Goal: Task Accomplishment & Management: Complete application form

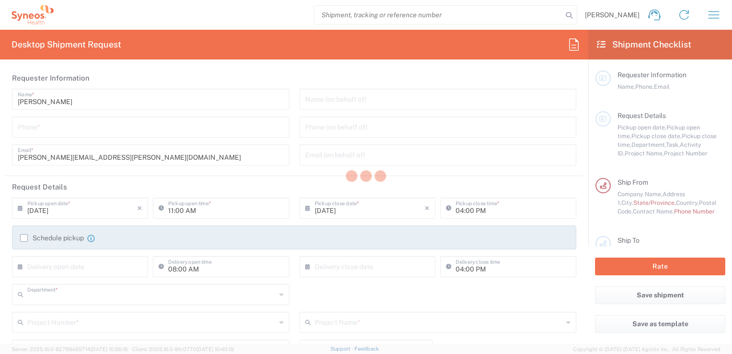
type input "8350"
type input "[GEOGRAPHIC_DATA]"
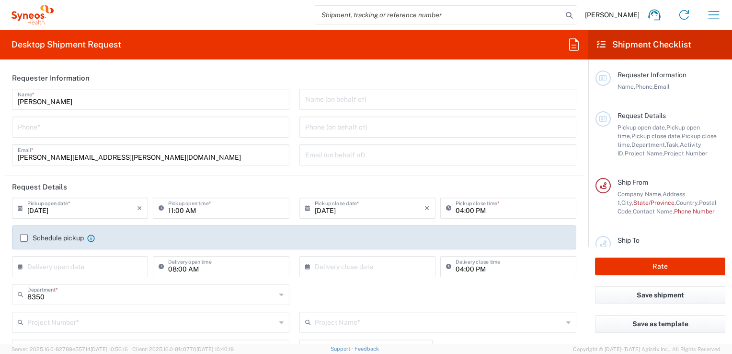
type input "INC Research Clin Svcs [GEOGRAPHIC_DATA]"
click at [60, 127] on input "tel" at bounding box center [151, 126] width 266 height 17
type input "5521820530"
type input "[PERSON_NAME]"
type input "8480 DEPARTMENTAL EXPENSE"
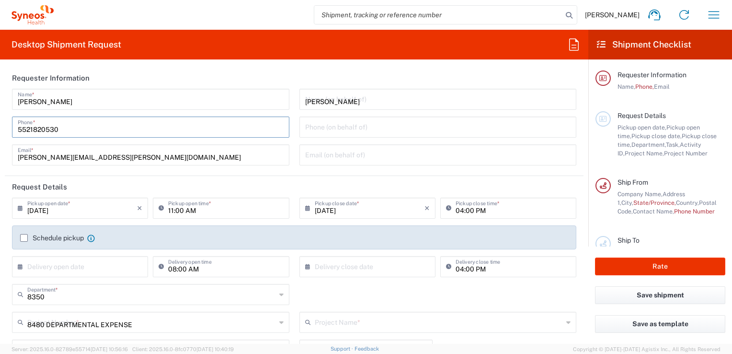
type input "8480 DEPARTMENTAL EXPENSE"
type input "[GEOGRAPHIC_DATA]"
type input "525586161225"
type input "INC Research Clin Svcs [GEOGRAPHIC_DATA]"
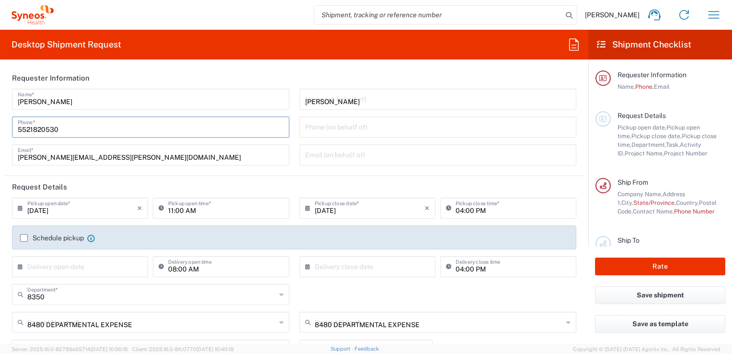
type input "[STREET_ADDRESS][PERSON_NAME]"
type input "[GEOGRAPHIC_DATA], [GEOGRAPHIC_DATA]"
type input "Tlalnepantla"
type input "[GEOGRAPHIC_DATA]"
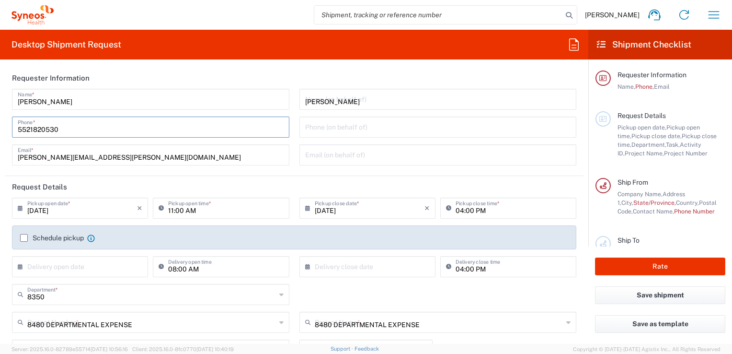
type input "54060"
type input "[PERSON_NAME]"
type input "5521820530"
type input "[PERSON_NAME][EMAIL_ADDRESS][PERSON_NAME][DOMAIN_NAME]"
type input "Medium Box"
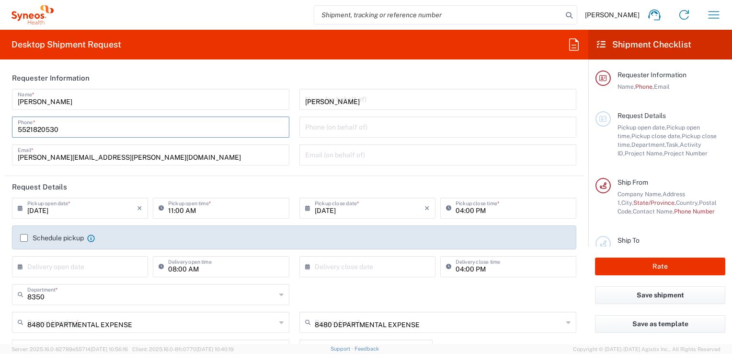
type input "1"
type input "33.02"
type input "29.21"
type input "6.35"
type input "cm"
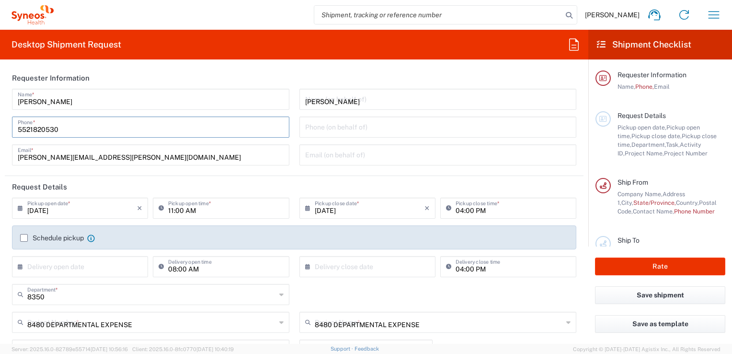
type input "2"
type input "kgs"
click at [175, 160] on input "[PERSON_NAME][EMAIL_ADDRESS][PERSON_NAME][DOMAIN_NAME]" at bounding box center [151, 154] width 266 height 17
click at [189, 153] on input "[PERSON_NAME][EMAIL_ADDRESS][PERSON_NAME][DOMAIN_NAME]" at bounding box center [151, 154] width 266 height 17
click at [295, 112] on div "[PERSON_NAME] Name (on behalf of) Phone (on behalf of) Email (on behalf of)" at bounding box center [437, 130] width 287 height 83
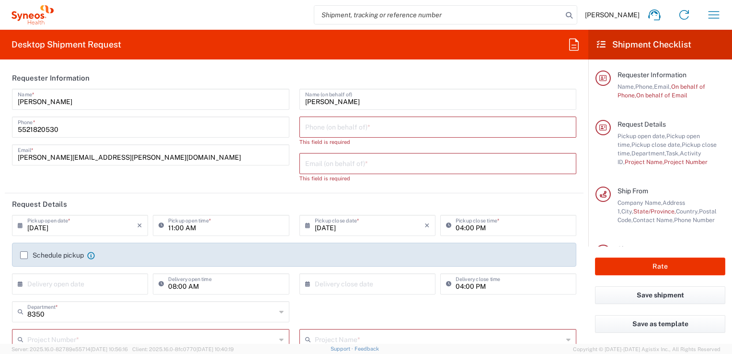
click at [376, 101] on input "[PERSON_NAME]" at bounding box center [438, 98] width 266 height 17
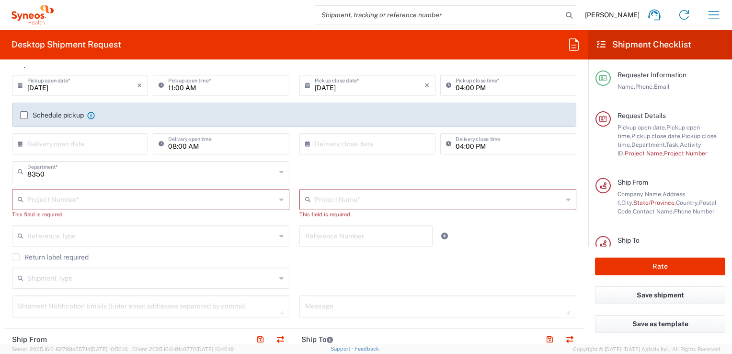
scroll to position [144, 0]
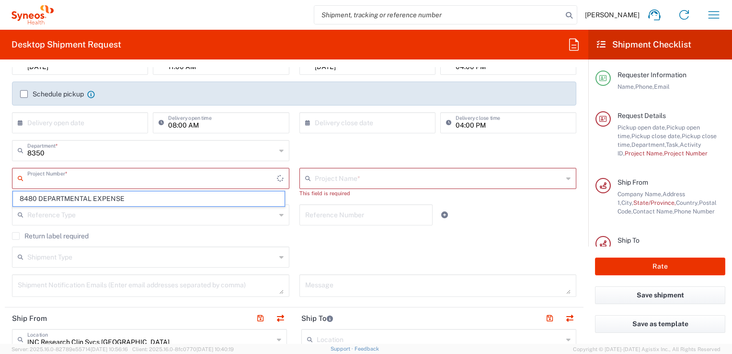
click at [63, 183] on input "text" at bounding box center [152, 177] width 250 height 17
click at [68, 201] on span "8350 DEPARTMENTAL EXPENSE" at bounding box center [149, 198] width 272 height 15
type input "8350 DEPARTMENTAL EXPENSE"
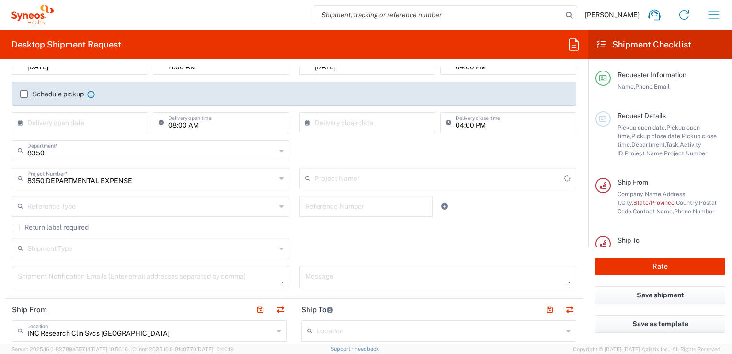
type input "8350 DEPARTMENTAL EXPENSE"
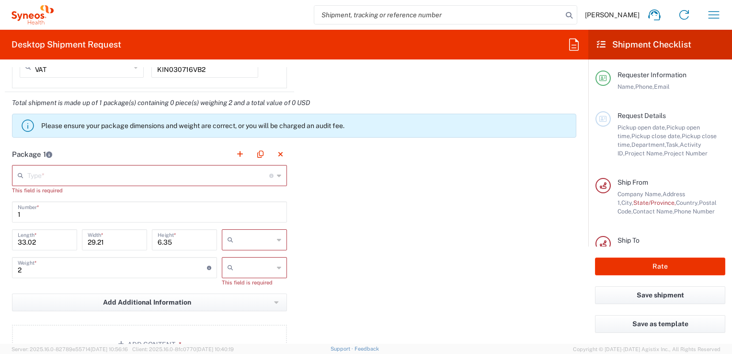
scroll to position [862, 0]
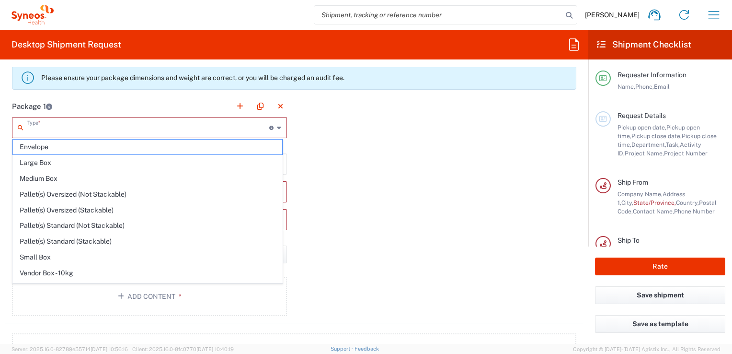
click at [103, 128] on input "text" at bounding box center [148, 126] width 242 height 17
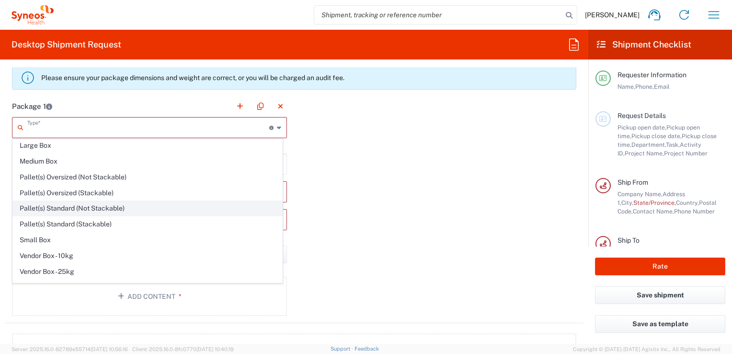
scroll to position [27, 0]
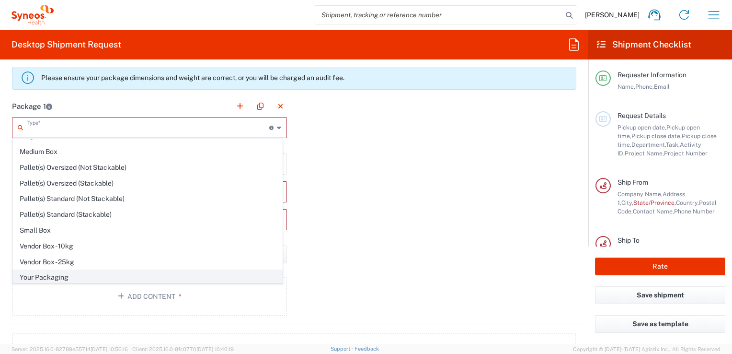
click at [52, 276] on span "Your Packaging" at bounding box center [147, 277] width 269 height 15
type input "Your Packaging"
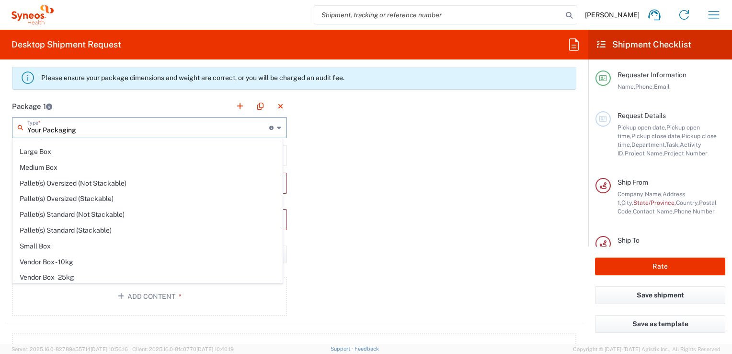
scroll to position [0, 0]
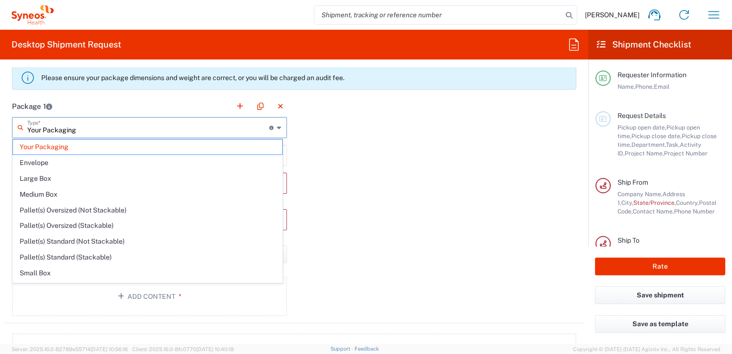
click at [228, 127] on input "Your Packaging" at bounding box center [148, 126] width 242 height 17
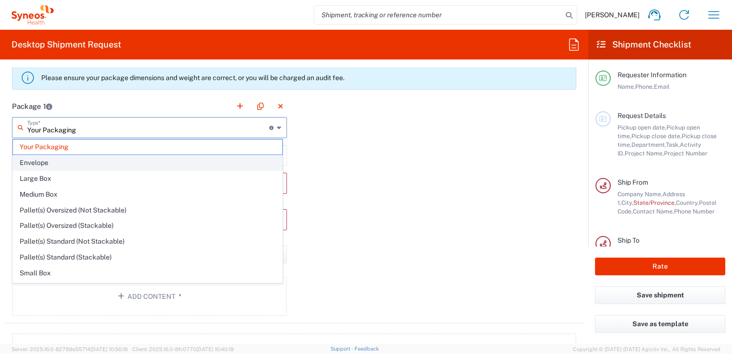
click at [41, 163] on span "Envelope" at bounding box center [147, 162] width 269 height 15
type input "Envelope"
type input "9.5"
type input "12.5"
type input "0.25"
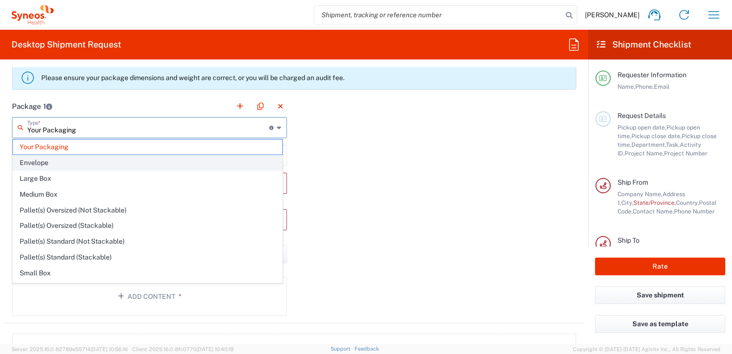
type input "in"
type input "0.45"
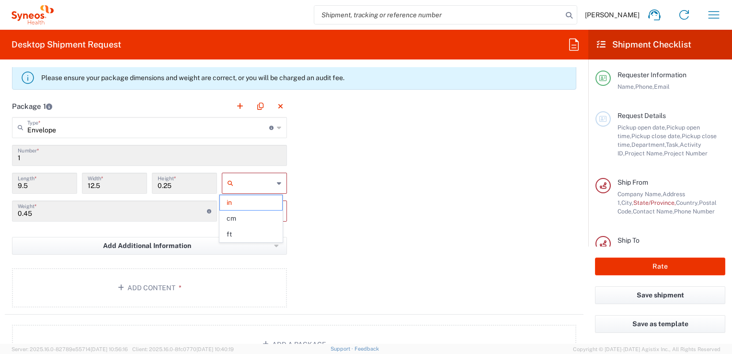
click at [267, 183] on input "text" at bounding box center [255, 182] width 36 height 15
click at [250, 219] on span "cm" at bounding box center [251, 218] width 62 height 15
type input "24.13"
type input "31.75"
type input "0.64"
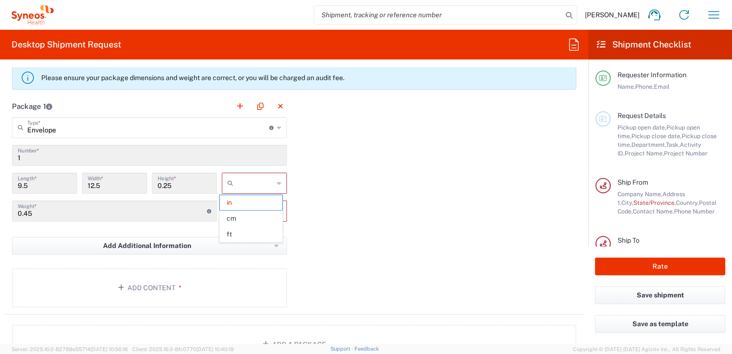
type input "cm"
click at [265, 212] on input "text" at bounding box center [255, 210] width 36 height 15
click at [248, 247] on span "lbs" at bounding box center [251, 246] width 62 height 15
click at [248, 247] on div "Add Additional Information Package material Package temperature Temperature dev…" at bounding box center [149, 249] width 275 height 24
click at [247, 237] on button "Add Additional Information" at bounding box center [149, 246] width 275 height 18
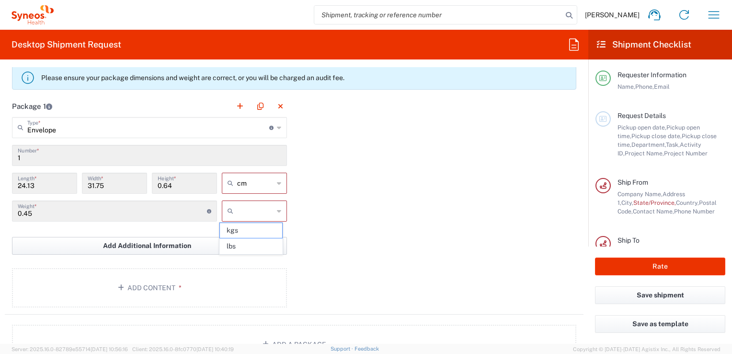
type input "lbs"
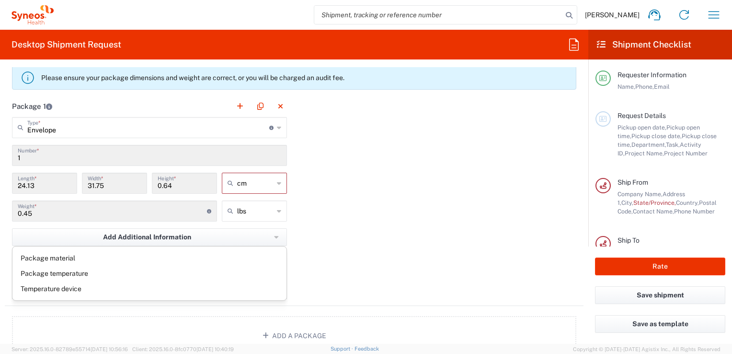
drag, startPoint x: 247, startPoint y: 234, endPoint x: 153, endPoint y: 250, distance: 94.7
click at [489, 171] on div "Package 1 Envelope Type * Material used to package goods Your Packaging Envelop…" at bounding box center [294, 200] width 579 height 210
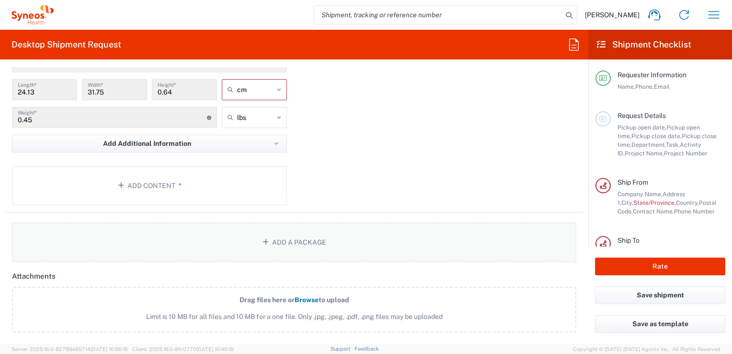
scroll to position [958, 0]
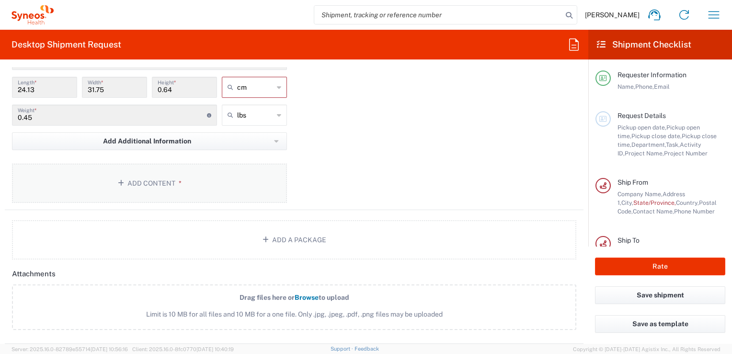
click at [159, 181] on button "Add Content *" at bounding box center [149, 182] width 275 height 39
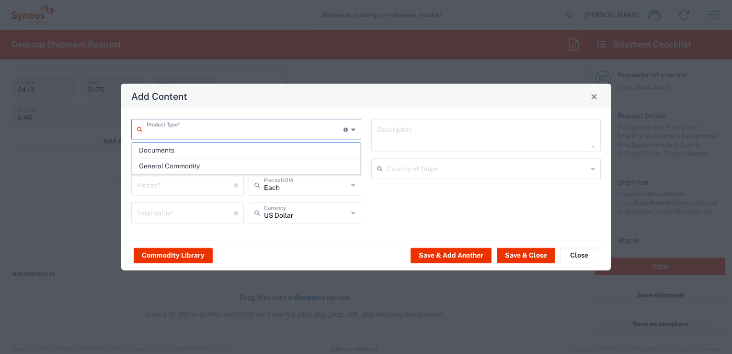
click at [209, 133] on input "text" at bounding box center [245, 128] width 197 height 17
click at [187, 149] on span "Documents" at bounding box center [246, 150] width 228 height 15
type input "Documents"
type input "1"
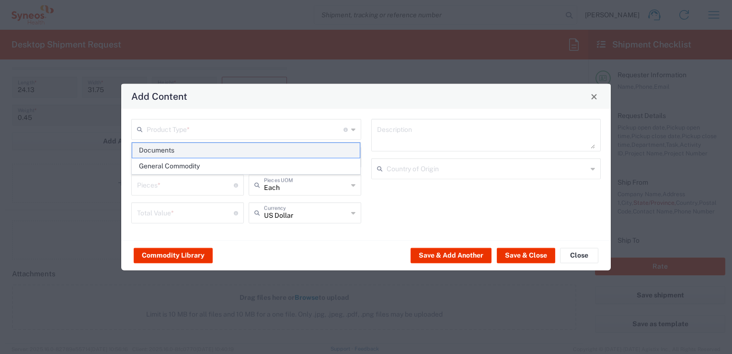
type input "1"
type textarea "Documents"
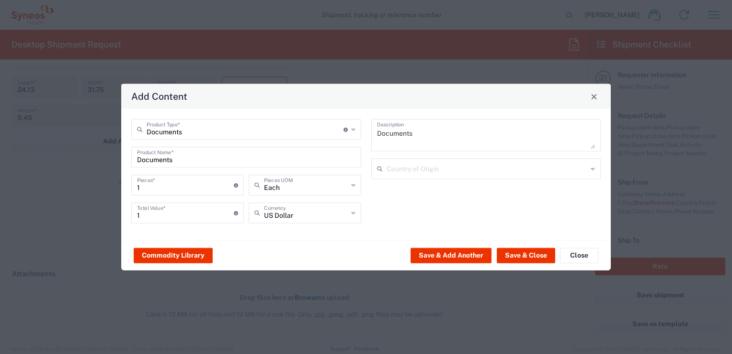
click at [296, 132] on input "Documents" at bounding box center [245, 128] width 197 height 17
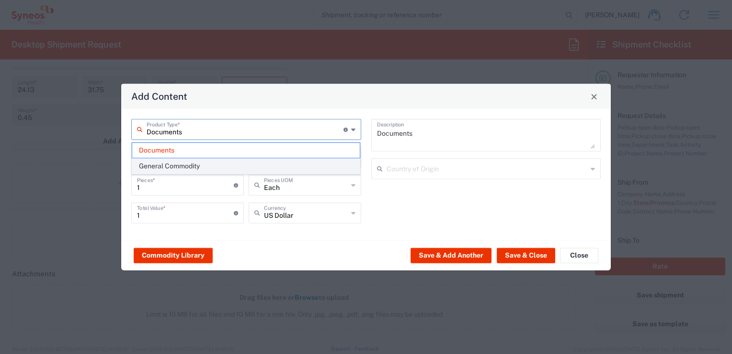
click at [182, 165] on span "General Commodity" at bounding box center [246, 166] width 228 height 15
type input "General Commodity"
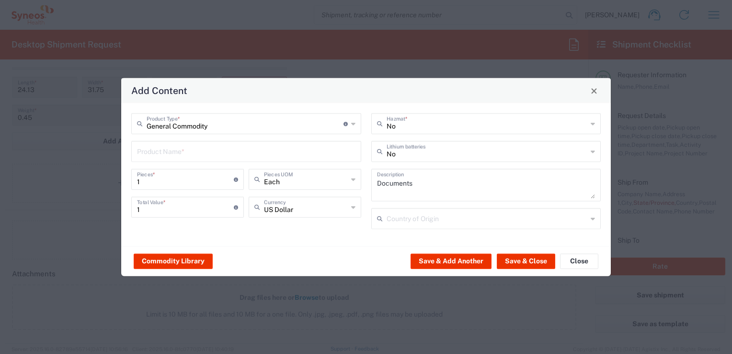
click at [187, 152] on input "text" at bounding box center [246, 150] width 218 height 17
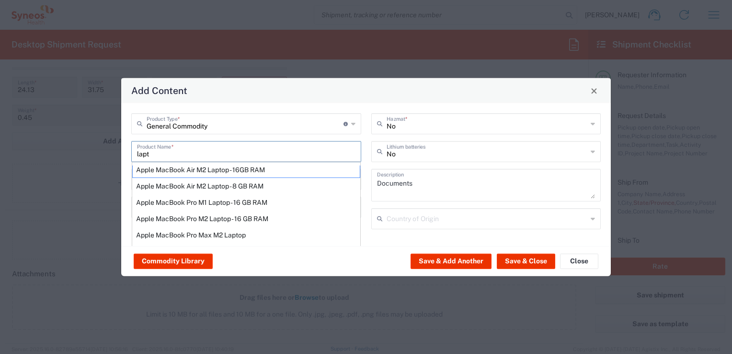
scroll to position [0, 0]
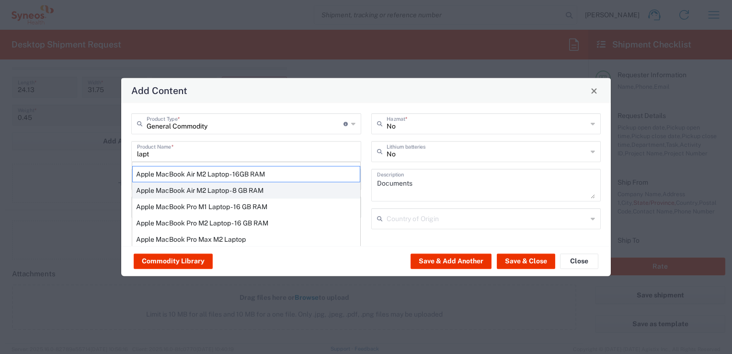
click at [223, 193] on div "Apple MacBook Air M2 Laptop - 8 GB RAM" at bounding box center [246, 190] width 228 height 16
type input "Apple MacBook Air M2 Laptop - 8 GB RAM"
type textarea "M2 -8-core CPU - 8-core GPU - 8 GB RAM - 256 GB SSD"
type input "[GEOGRAPHIC_DATA]"
type input "Yes"
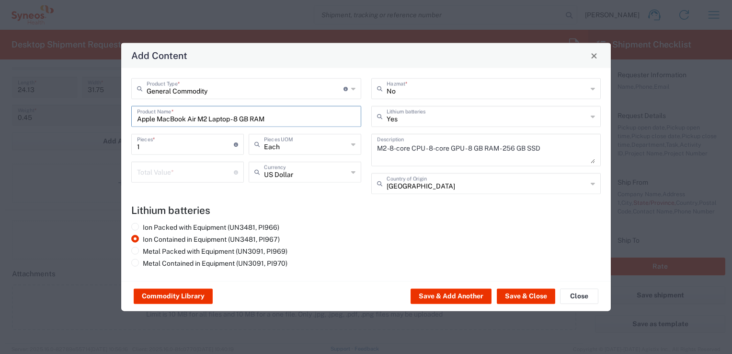
click at [159, 174] on input "number" at bounding box center [185, 171] width 97 height 17
type input "20000"
click at [509, 296] on button "Save & Close" at bounding box center [526, 295] width 58 height 15
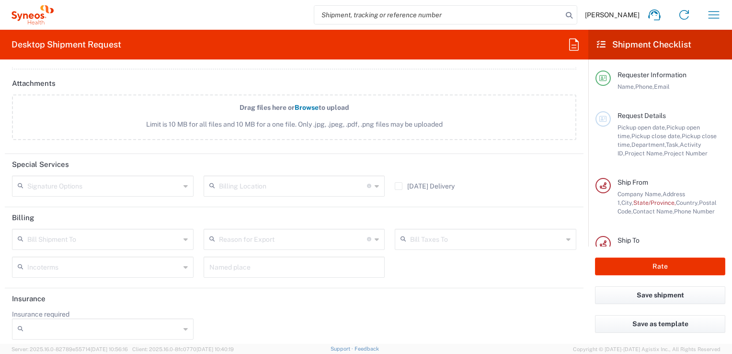
scroll to position [1207, 0]
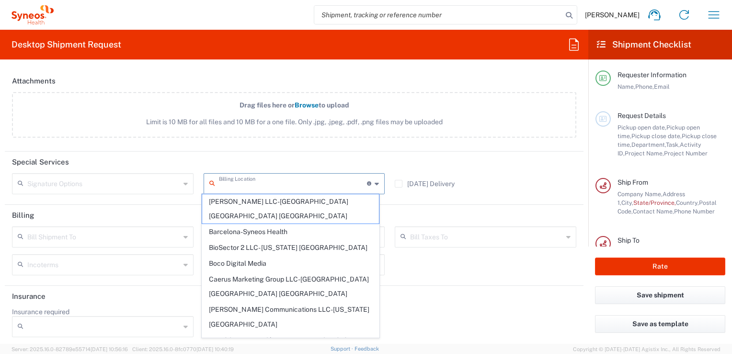
click at [259, 184] on input "text" at bounding box center [293, 182] width 148 height 17
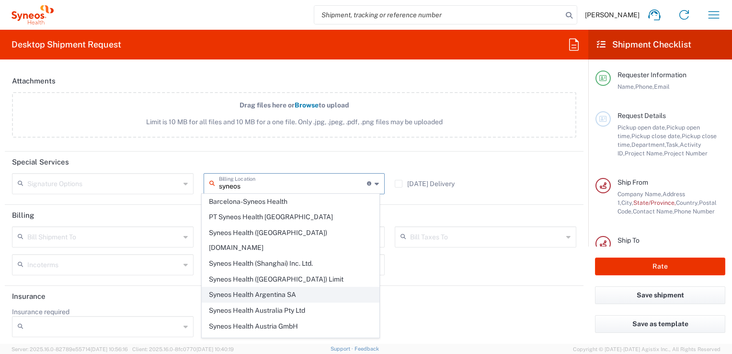
click at [274, 287] on span "Syneos Health Argentina SA" at bounding box center [290, 294] width 177 height 15
type input "Syneos Health Argentina SA"
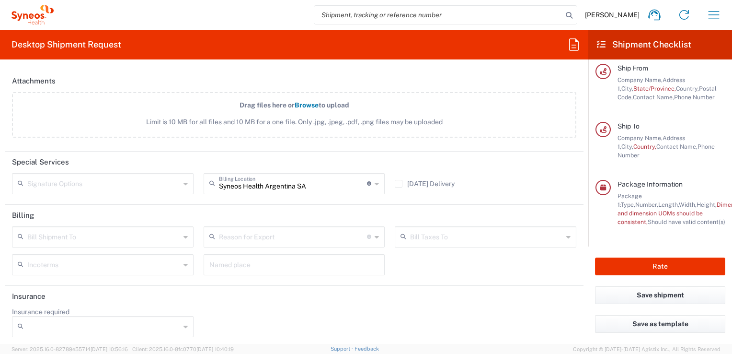
scroll to position [122, 0]
